Goal: Task Accomplishment & Management: Complete application form

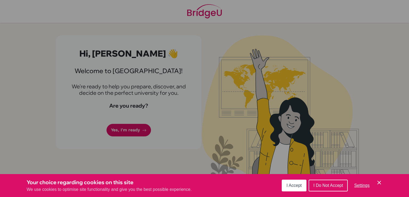
click at [291, 183] on span "I Accept" at bounding box center [294, 185] width 15 height 5
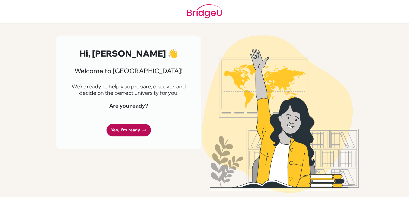
click at [111, 130] on link "Yes, I'm ready" at bounding box center [129, 130] width 44 height 13
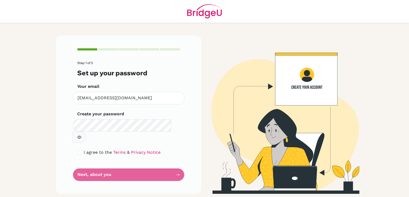
click at [86, 131] on button "button" at bounding box center [79, 136] width 13 height 11
click at [83, 149] on div "I agree to the Terms & Privacy Notice" at bounding box center [128, 152] width 103 height 6
click at [80, 150] on input "checkbox" at bounding box center [79, 152] width 4 height 4
checkbox input "true"
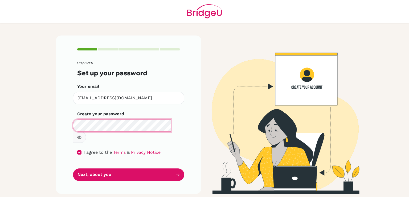
click at [66, 131] on div "Step 1 of 5 Set up your password Your email [EMAIL_ADDRESS][DOMAIN_NAME] Invali…" at bounding box center [128, 114] width 145 height 158
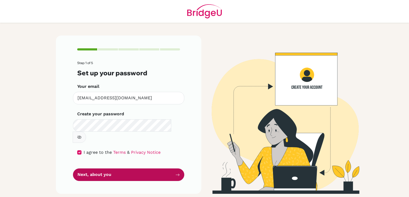
click at [90, 168] on button "Next, about you" at bounding box center [128, 174] width 111 height 13
